Goal: Information Seeking & Learning: Check status

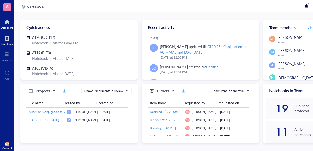
click at [3, 43] on div "Notebook" at bounding box center [7, 43] width 12 height 3
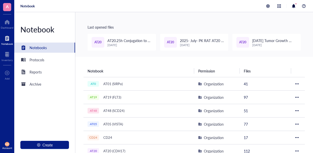
click at [109, 44] on div "[DATE]" at bounding box center [129, 45] width 44 height 4
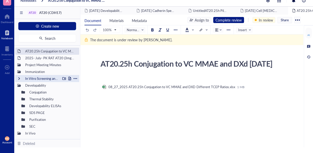
scroll to position [8, 0]
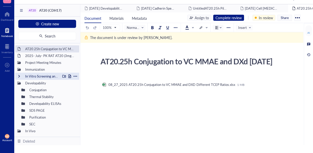
click at [19, 75] on div at bounding box center [19, 77] width 4 height 4
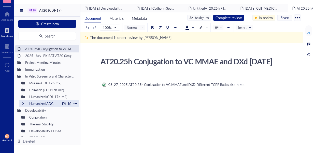
click at [24, 101] on div "Humanized ADC" at bounding box center [49, 103] width 60 height 7
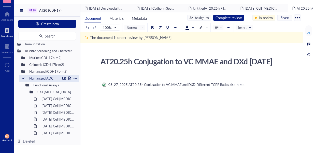
scroll to position [51, 0]
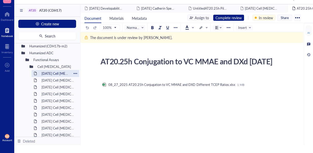
click at [54, 71] on div "[DATE] Cell [MEDICAL_DATA]" at bounding box center [55, 73] width 32 height 7
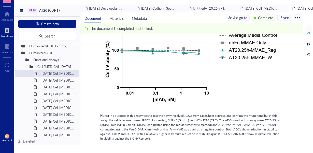
scroll to position [330, 0]
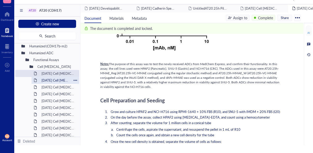
click at [45, 79] on div "[DATE] Cell [MEDICAL_DATA]" at bounding box center [55, 80] width 32 height 7
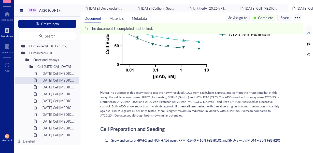
scroll to position [330, 0]
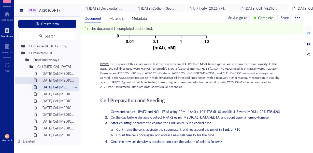
click at [56, 87] on div "[DATE] Cell [MEDICAL_DATA]" at bounding box center [55, 87] width 32 height 7
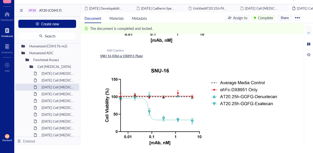
scroll to position [534, 0]
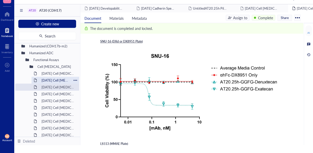
click at [55, 80] on div "[DATE] Cell [MEDICAL_DATA]" at bounding box center [55, 80] width 32 height 7
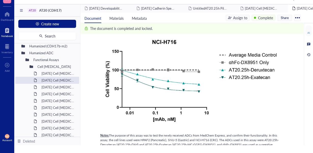
scroll to position [254, 0]
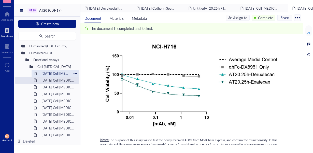
click at [62, 73] on div "[DATE] Cell [MEDICAL_DATA]" at bounding box center [55, 73] width 32 height 7
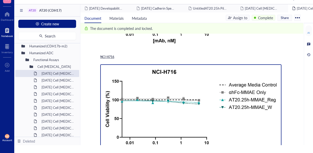
scroll to position [127, 0]
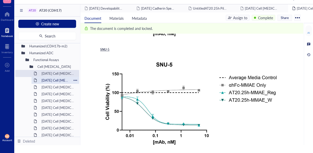
click at [64, 80] on div "[DATE] Cell [MEDICAL_DATA]" at bounding box center [55, 80] width 32 height 7
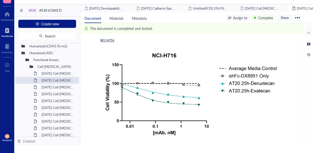
scroll to position [178, 0]
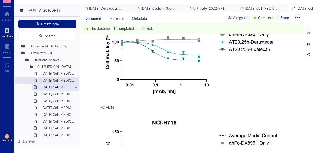
click at [66, 89] on div "[DATE] Cell [MEDICAL_DATA]" at bounding box center [55, 87] width 32 height 7
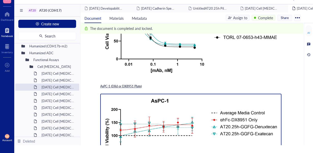
scroll to position [76, 0]
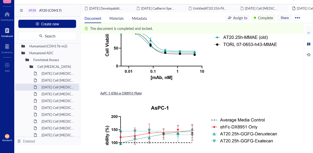
drag, startPoint x: 250, startPoint y: 121, endPoint x: 269, endPoint y: 149, distance: 33.3
click at [250, 121] on img at bounding box center [190, 144] width 181 height 86
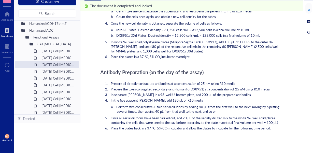
scroll to position [1142, 0]
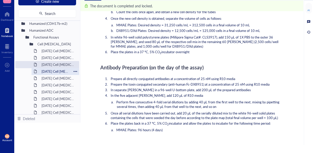
click at [54, 69] on div "[DATE] Cell [MEDICAL_DATA]" at bounding box center [55, 71] width 32 height 7
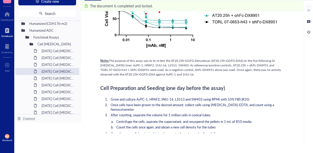
scroll to position [483, 0]
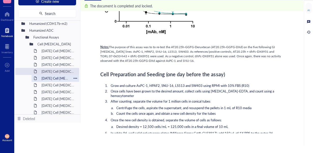
click at [60, 80] on div "[DATE] Cell [MEDICAL_DATA]" at bounding box center [55, 78] width 32 height 7
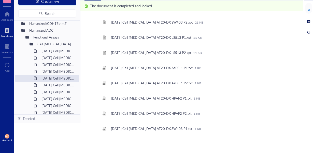
scroll to position [737, 0]
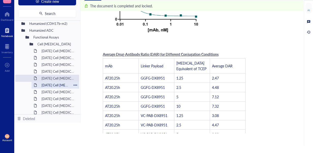
click at [58, 87] on div "[DATE] Cell [MEDICAL_DATA]" at bounding box center [55, 85] width 32 height 7
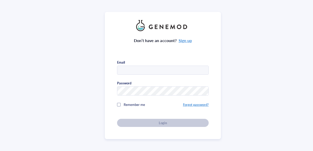
click at [32, 41] on div "Don’t have an account? Sign up Email Password Remember me Forgot password? Login" at bounding box center [162, 75] width 325 height 151
type input "[PERSON_NAME][EMAIL_ADDRESS][DOMAIN_NAME]"
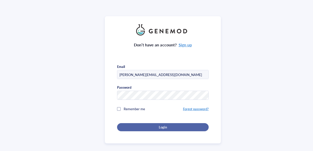
click at [142, 126] on div "Login" at bounding box center [162, 127] width 75 height 5
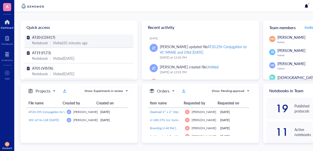
click at [47, 37] on span "AT20 (CDH17)" at bounding box center [43, 37] width 23 height 5
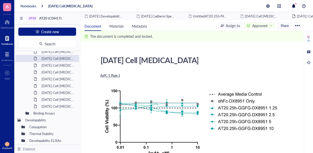
scroll to position [102, 0]
click at [62, 63] on div "[DATE] Cell [MEDICAL_DATA]" at bounding box center [55, 64] width 32 height 7
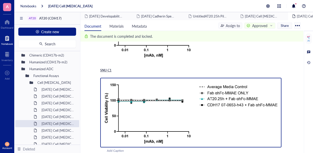
scroll to position [178, 0]
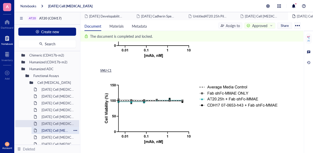
click at [65, 131] on div "[DATE] Cell [MEDICAL_DATA]" at bounding box center [55, 130] width 32 height 7
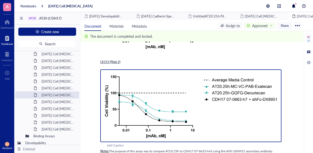
scroll to position [305, 0]
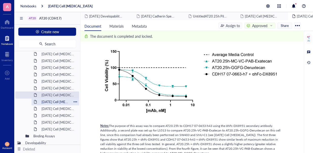
click at [54, 103] on div "[DATE] Cell [MEDICAL_DATA]" at bounding box center [55, 102] width 32 height 7
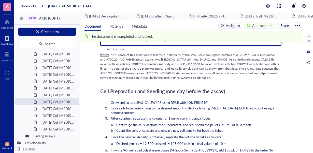
scroll to position [203, 0]
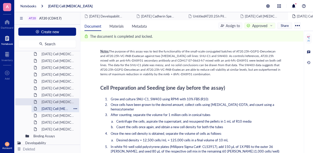
click at [57, 107] on div "[DATE] Cell [MEDICAL_DATA] (MMAE)" at bounding box center [55, 108] width 32 height 7
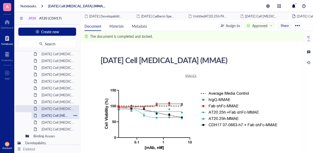
click at [58, 115] on div "[DATE] Cell [MEDICAL_DATA] (MMAE)" at bounding box center [55, 115] width 32 height 7
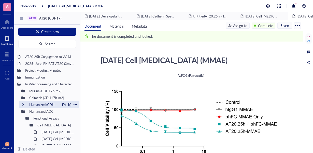
click at [24, 104] on div at bounding box center [23, 105] width 4 height 4
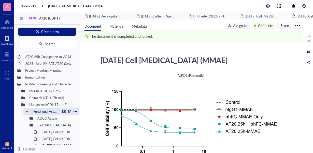
click at [26, 111] on div at bounding box center [27, 112] width 4 height 4
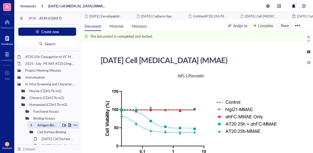
scroll to position [25, 0]
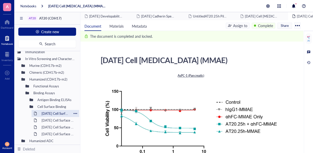
click at [55, 115] on div "2025-APR-16 Cell Surface Binding" at bounding box center [55, 113] width 32 height 7
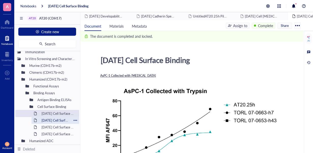
click at [44, 120] on div "2025-FEB-20 Cell Surface Binding" at bounding box center [55, 120] width 32 height 7
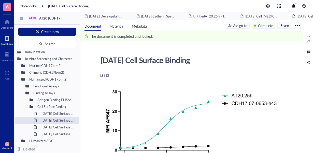
scroll to position [102, 0]
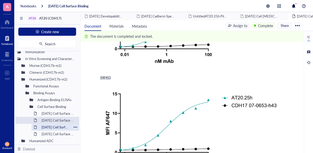
click at [53, 128] on div "2025-JAN-21 Cell Surface Binding" at bounding box center [55, 127] width 32 height 7
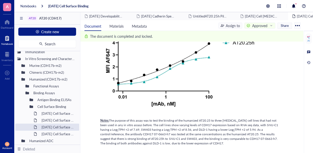
scroll to position [330, 0]
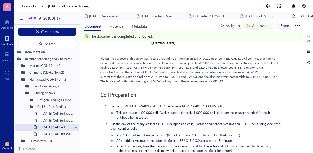
click at [59, 130] on div "2025-JAN-21 Cell Surface Binding" at bounding box center [55, 127] width 32 height 7
click at [61, 132] on div "2024-OCT-02 Cell Surface Binding" at bounding box center [55, 134] width 32 height 7
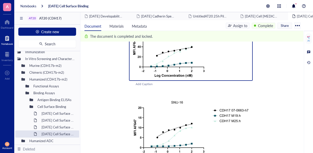
scroll to position [76, 0]
